Goal: Navigation & Orientation: Find specific page/section

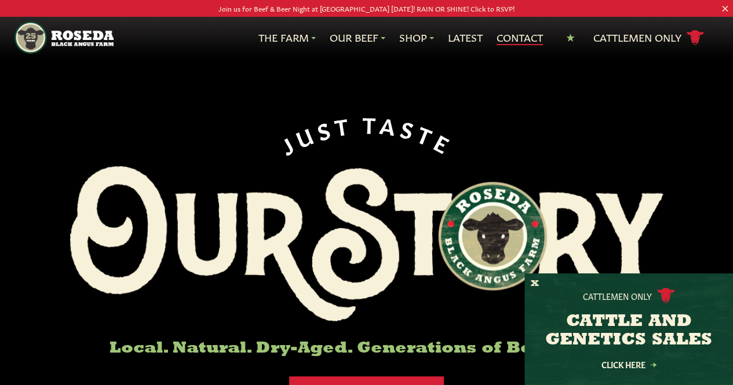
click at [506, 39] on link "Contact" at bounding box center [519, 37] width 46 height 15
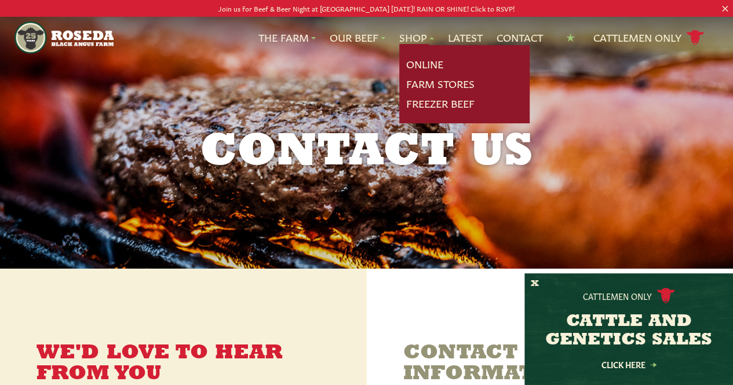
click at [429, 36] on link "Shop" at bounding box center [416, 37] width 35 height 15
click at [427, 65] on link "Online" at bounding box center [424, 64] width 37 height 15
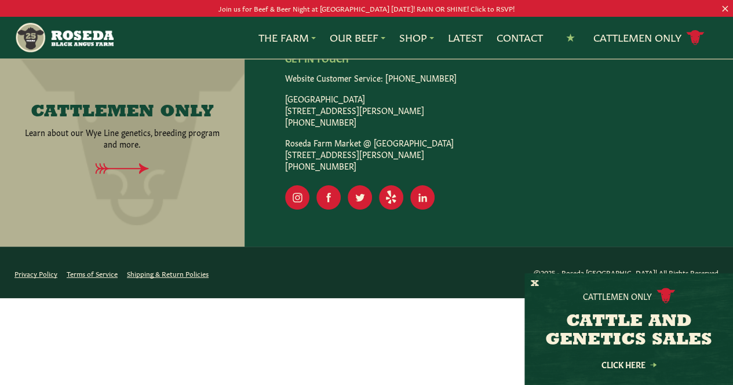
scroll to position [2248, 0]
